Goal: Check status: Check status

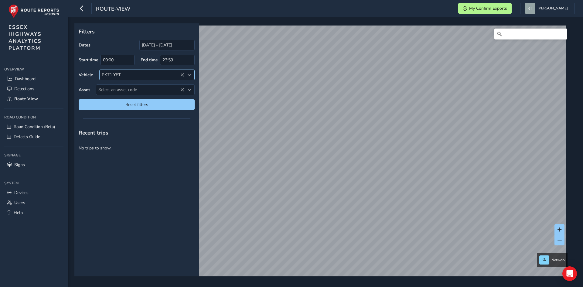
click at [183, 73] on icon at bounding box center [182, 75] width 4 height 4
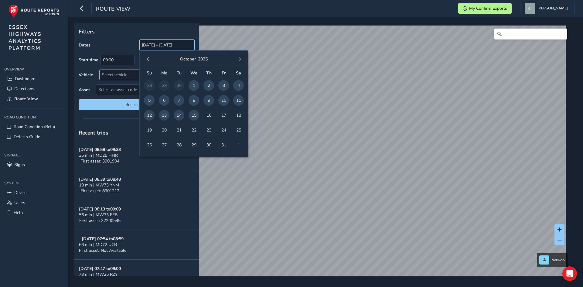
click at [168, 47] on input "[DATE] - [DATE]" at bounding box center [166, 45] width 55 height 11
click at [150, 58] on span "button" at bounding box center [148, 59] width 4 height 4
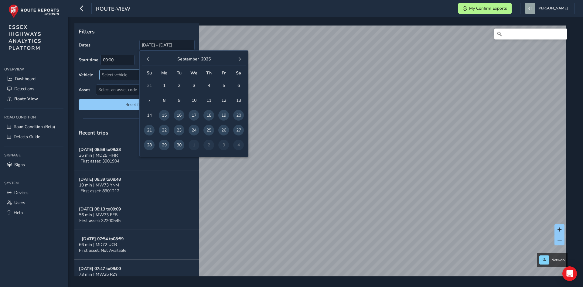
click at [150, 58] on span "button" at bounding box center [148, 59] width 4 height 4
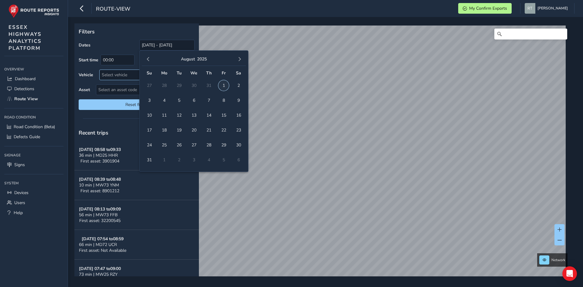
click at [222, 82] on span "1" at bounding box center [223, 85] width 11 height 11
click at [244, 57] on div "[DATE]" at bounding box center [194, 59] width 104 height 13
click at [239, 58] on span "button" at bounding box center [240, 59] width 4 height 4
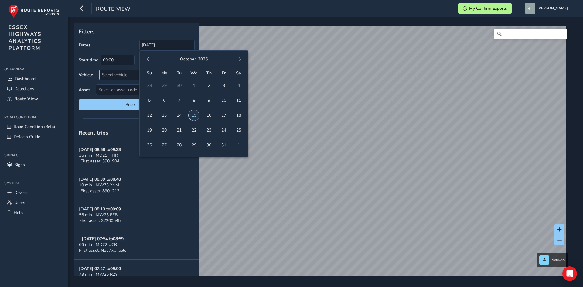
click at [194, 113] on span "15" at bounding box center [194, 115] width 11 height 11
click at [174, 46] on input "[DATE] - [DATE]" at bounding box center [166, 45] width 55 height 11
click at [149, 57] on button "button" at bounding box center [148, 59] width 9 height 9
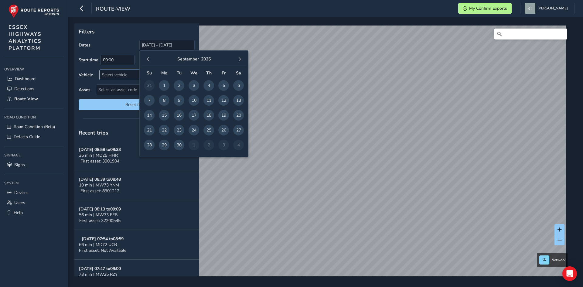
click at [149, 57] on button "button" at bounding box center [148, 59] width 9 height 9
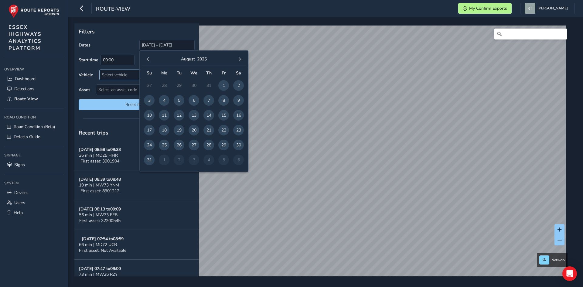
click at [149, 57] on button "button" at bounding box center [148, 59] width 9 height 9
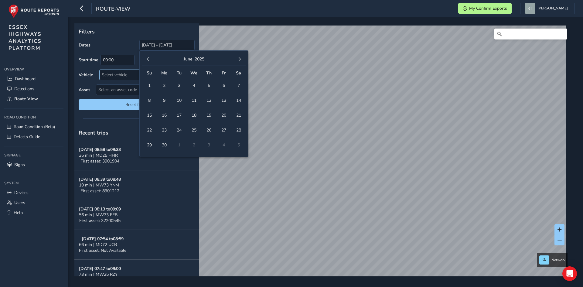
click at [149, 57] on button "button" at bounding box center [148, 59] width 9 height 9
click at [180, 84] on span "1" at bounding box center [179, 85] width 11 height 11
click at [149, 60] on span "button" at bounding box center [148, 59] width 4 height 4
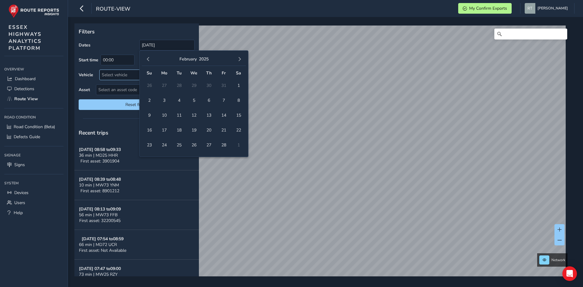
click at [149, 60] on span "button" at bounding box center [148, 59] width 4 height 4
click at [147, 85] on span "1" at bounding box center [149, 85] width 11 height 11
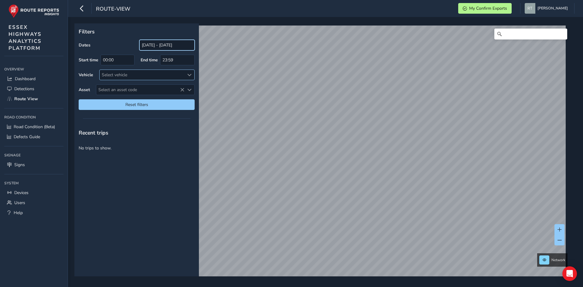
click at [184, 45] on input "[DATE] - [DATE]" at bounding box center [166, 45] width 55 height 11
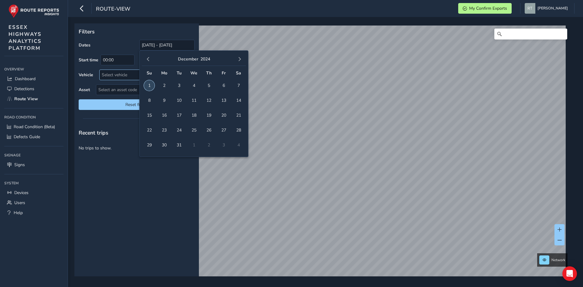
click at [150, 84] on span "1" at bounding box center [149, 85] width 11 height 11
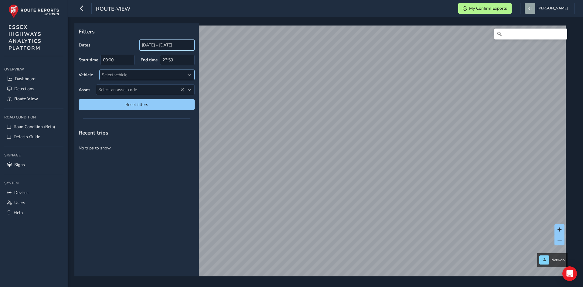
click at [176, 43] on input "[DATE] - [DATE]" at bounding box center [166, 45] width 55 height 11
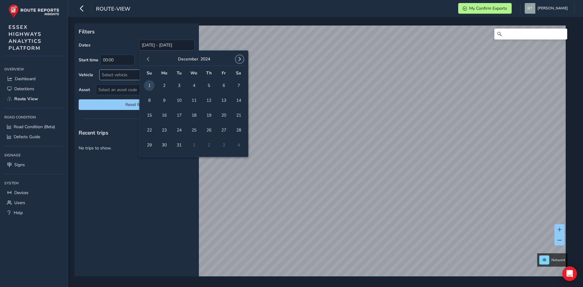
click at [242, 56] on button "button" at bounding box center [240, 59] width 9 height 9
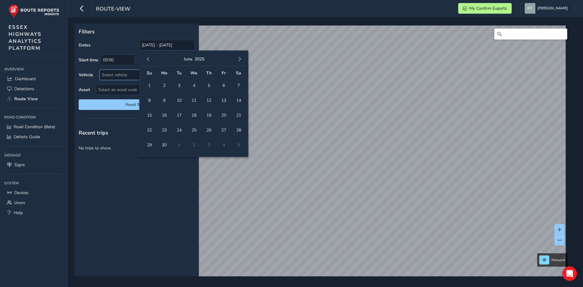
click at [242, 56] on button "button" at bounding box center [240, 59] width 9 height 9
click at [148, 60] on span "button" at bounding box center [148, 59] width 4 height 4
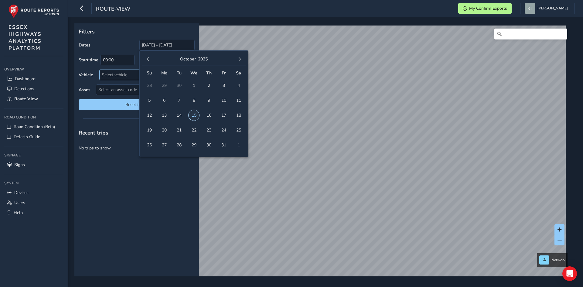
click at [196, 113] on span "15" at bounding box center [194, 115] width 11 height 11
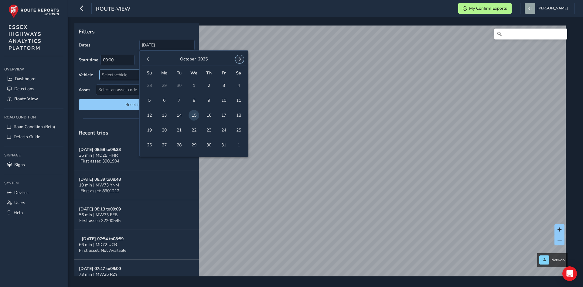
click at [236, 59] on button "button" at bounding box center [240, 59] width 9 height 9
click at [149, 56] on button "button" at bounding box center [148, 59] width 9 height 9
click at [149, 57] on button "button" at bounding box center [148, 59] width 9 height 9
click at [149, 57] on span "button" at bounding box center [148, 59] width 4 height 4
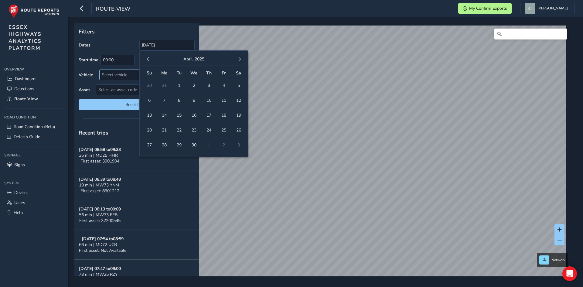
click at [149, 57] on span "button" at bounding box center [148, 59] width 4 height 4
click at [237, 83] on span "1" at bounding box center [238, 85] width 11 height 11
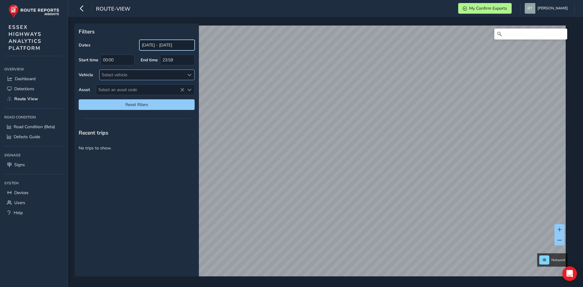
click at [188, 47] on input "[DATE] - [DATE]" at bounding box center [166, 45] width 55 height 11
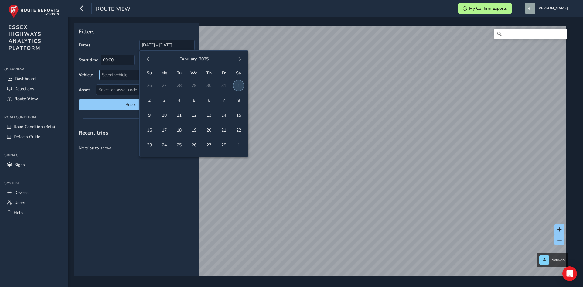
click at [239, 82] on span "1" at bounding box center [238, 85] width 11 height 11
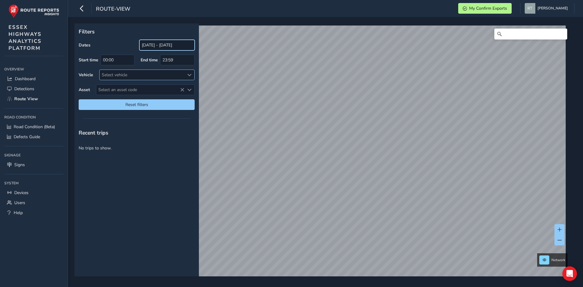
click at [186, 44] on input "[DATE] - [DATE]" at bounding box center [166, 45] width 55 height 11
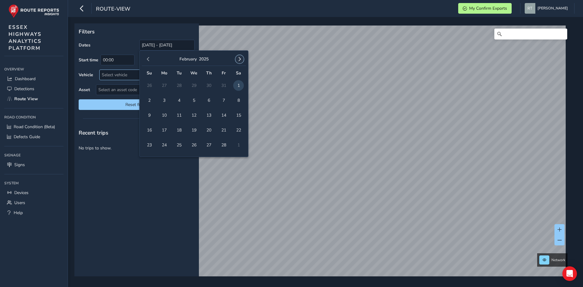
click at [239, 60] on span "button" at bounding box center [240, 59] width 4 height 4
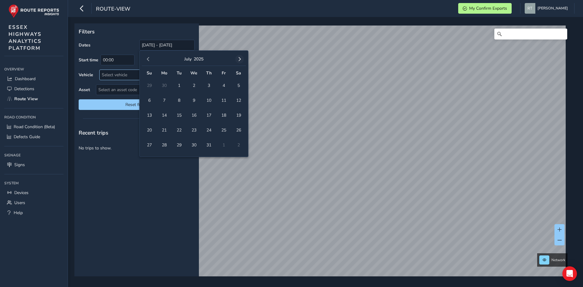
click at [239, 60] on span "button" at bounding box center [240, 59] width 4 height 4
click at [196, 115] on span "15" at bounding box center [194, 115] width 11 height 11
type input "[DATE]"
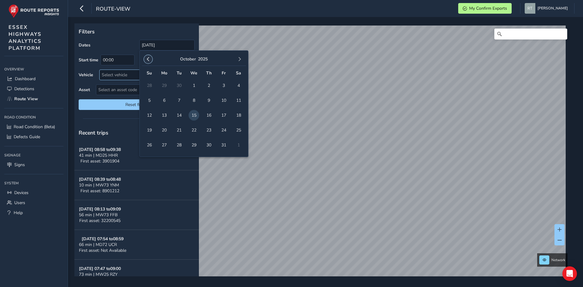
click at [147, 58] on span "button" at bounding box center [148, 59] width 4 height 4
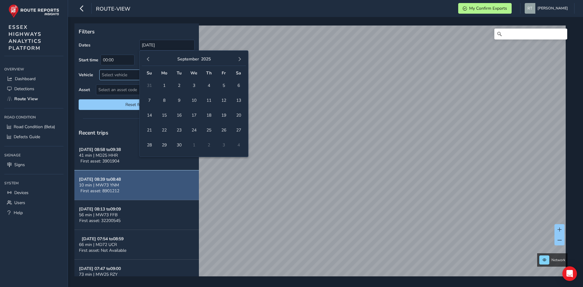
click at [105, 185] on span "10 min | MW73 YNM" at bounding box center [99, 185] width 40 height 6
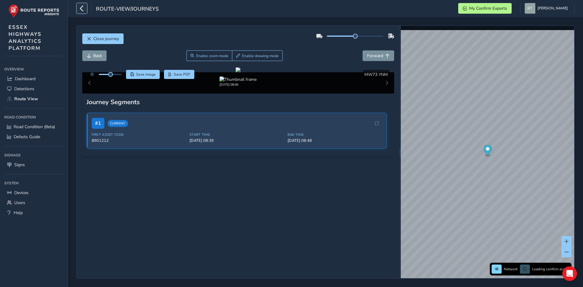
click at [81, 7] on icon "button" at bounding box center [82, 8] width 6 height 11
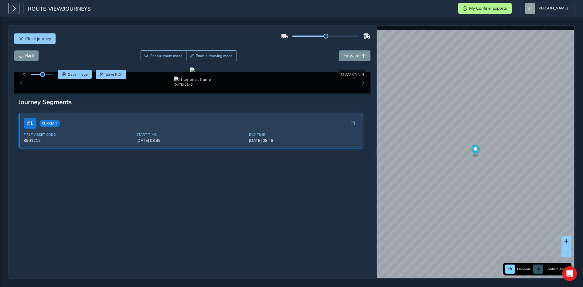
click at [16, 10] on icon "button" at bounding box center [14, 8] width 6 height 11
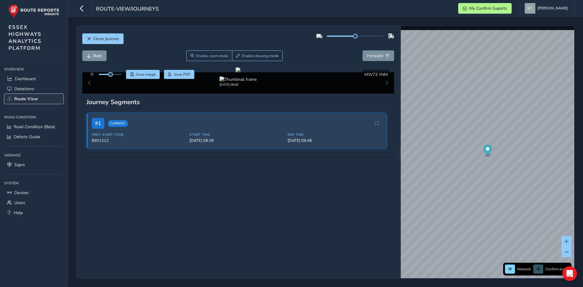
click at [29, 100] on span "Route View" at bounding box center [26, 99] width 24 height 6
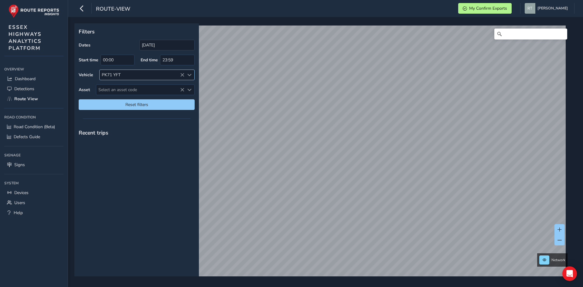
click at [180, 73] on icon at bounding box center [182, 75] width 4 height 4
